Goal: Use online tool/utility: Utilize a website feature to perform a specific function

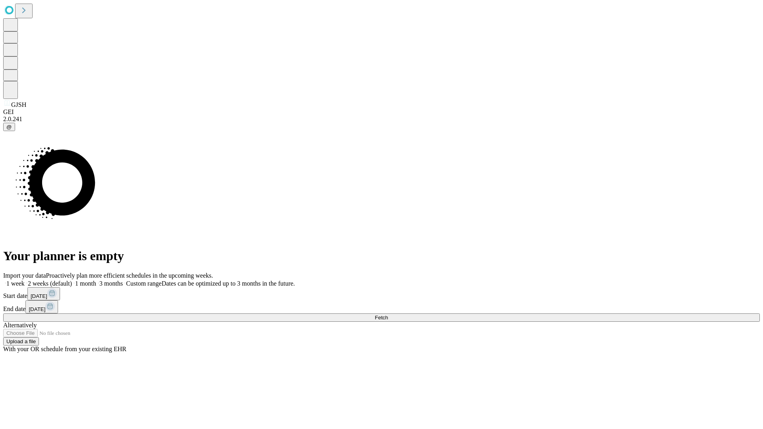
click at [388, 315] on span "Fetch" at bounding box center [381, 318] width 13 height 6
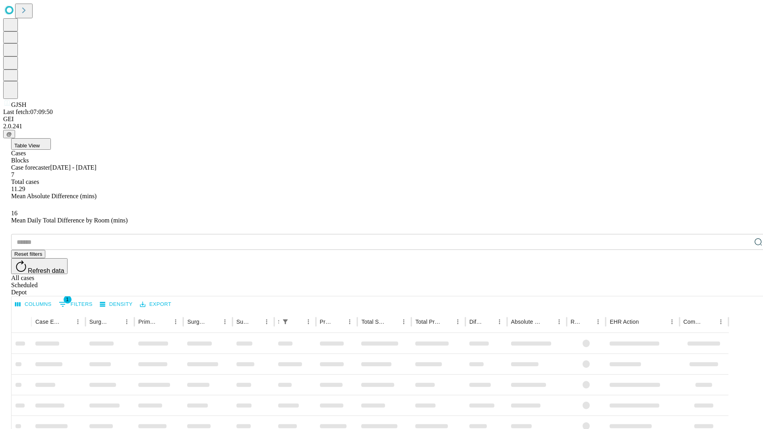
click at [40, 143] on span "Table View" at bounding box center [26, 146] width 25 height 6
